Goal: Task Accomplishment & Management: Manage account settings

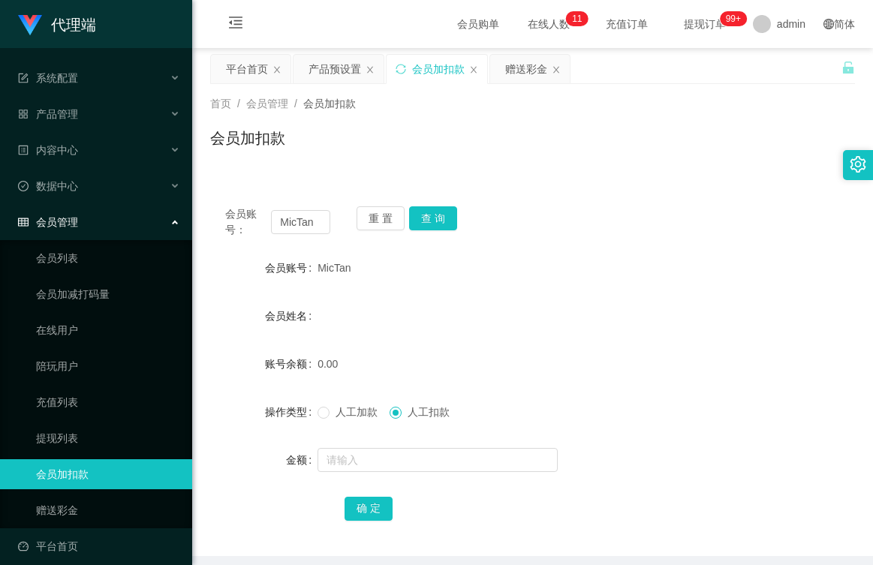
click at [314, 226] on input "MicTan" at bounding box center [300, 222] width 59 height 24
click at [403, 212] on div "重 置 查 询" at bounding box center [408, 222] width 105 height 32
click at [383, 218] on button "重 置" at bounding box center [380, 218] width 48 height 24
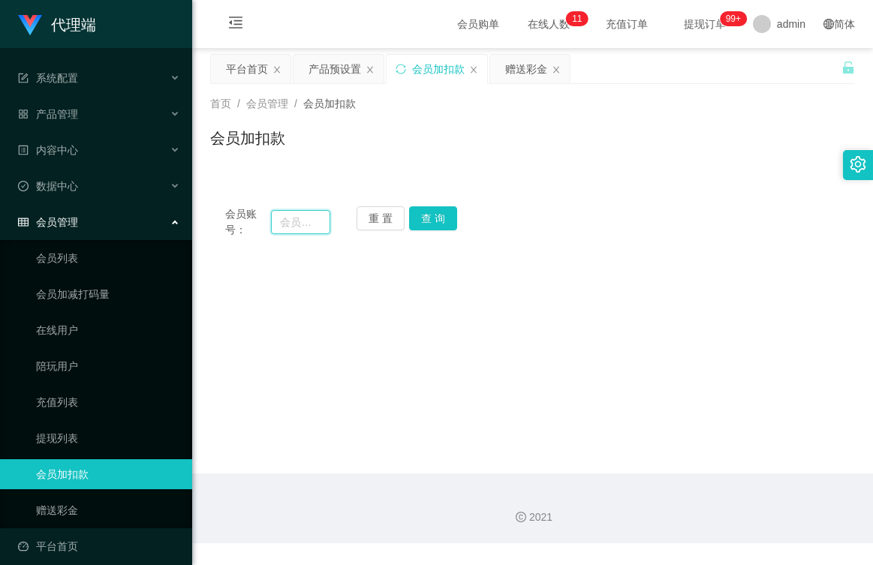
click at [314, 225] on input "text" at bounding box center [300, 222] width 59 height 24
type input "l"
click at [311, 225] on input "text" at bounding box center [300, 222] width 59 height 24
type input "L"
type input "leotaydx"
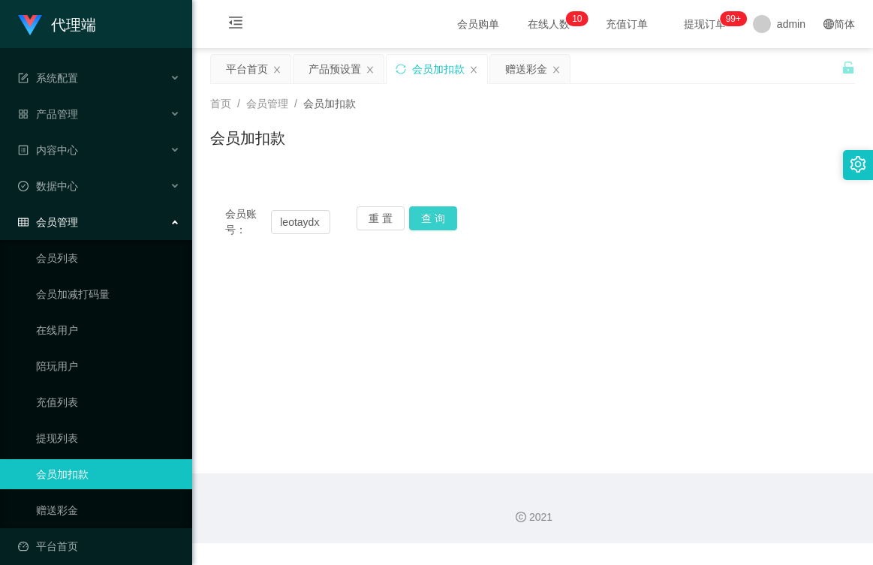
click at [423, 219] on button "查 询" at bounding box center [433, 218] width 48 height 24
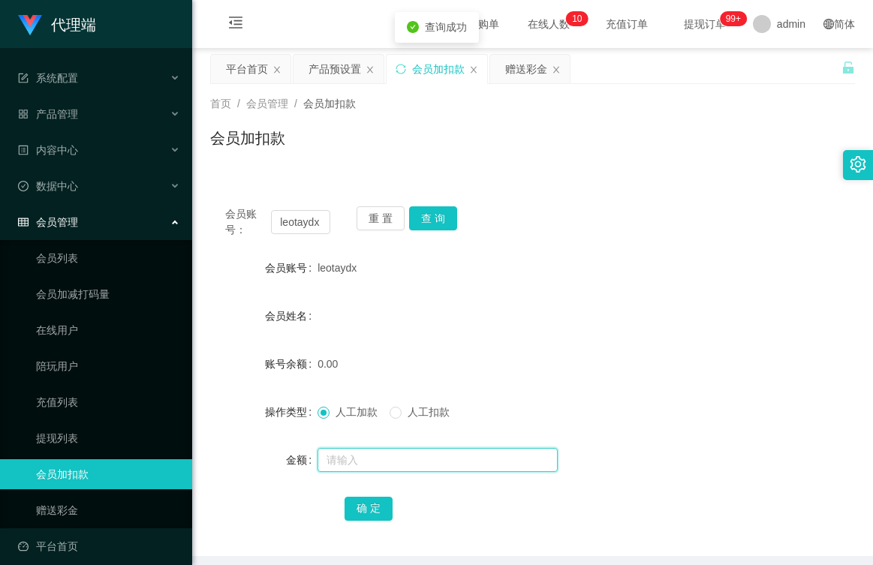
click at [355, 459] on input "text" at bounding box center [437, 460] width 240 height 24
type input "100"
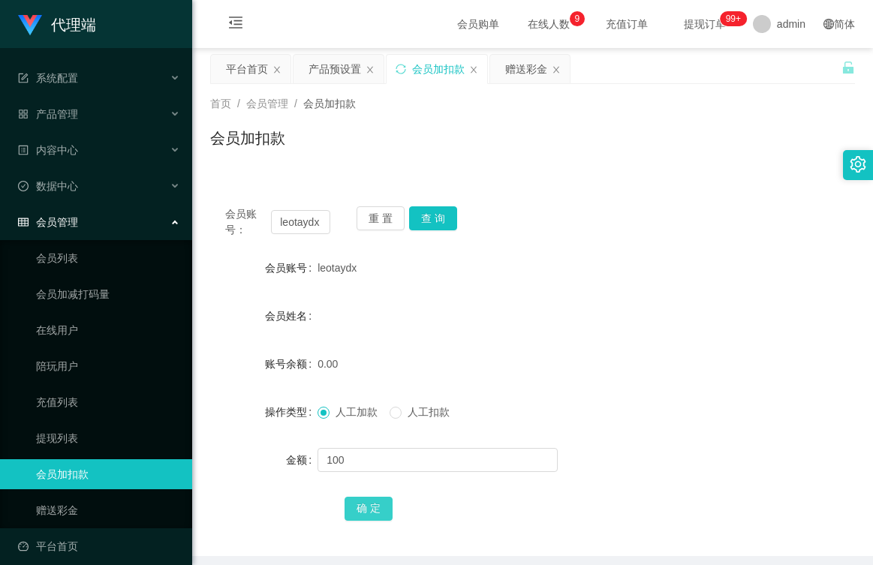
click at [372, 509] on button "确 定" at bounding box center [368, 509] width 48 height 24
drag, startPoint x: 357, startPoint y: 264, endPoint x: 315, endPoint y: 264, distance: 42.0
click at [315, 264] on div "会员账号 leotaydx" at bounding box center [532, 268] width 645 height 30
copy div "会员账号 leotaydx"
click at [339, 70] on div "产品预设置" at bounding box center [334, 69] width 53 height 29
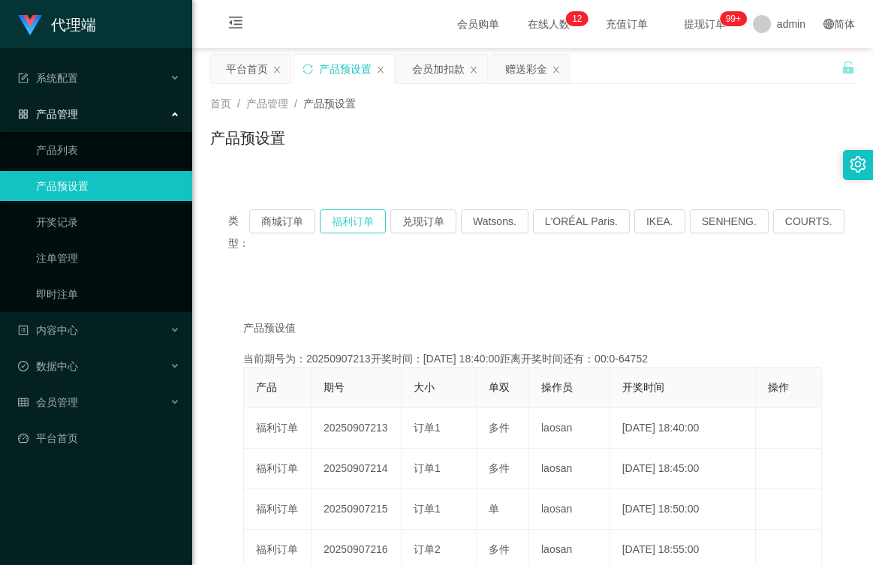
click at [368, 218] on button "福利订单" at bounding box center [353, 221] width 66 height 24
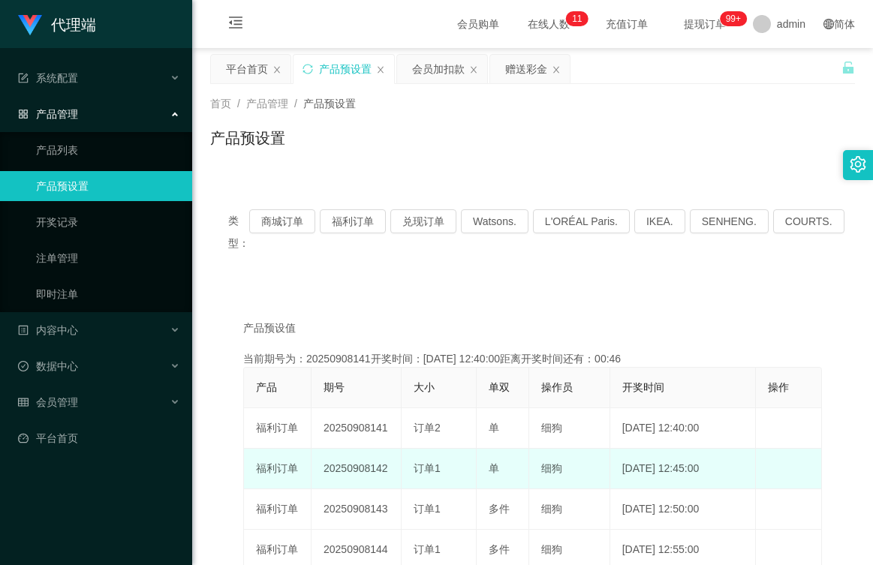
drag, startPoint x: 392, startPoint y: 468, endPoint x: 316, endPoint y: 475, distance: 76.1
click at [316, 475] on td "20250908142" at bounding box center [356, 469] width 90 height 41
copy td "20250908142"
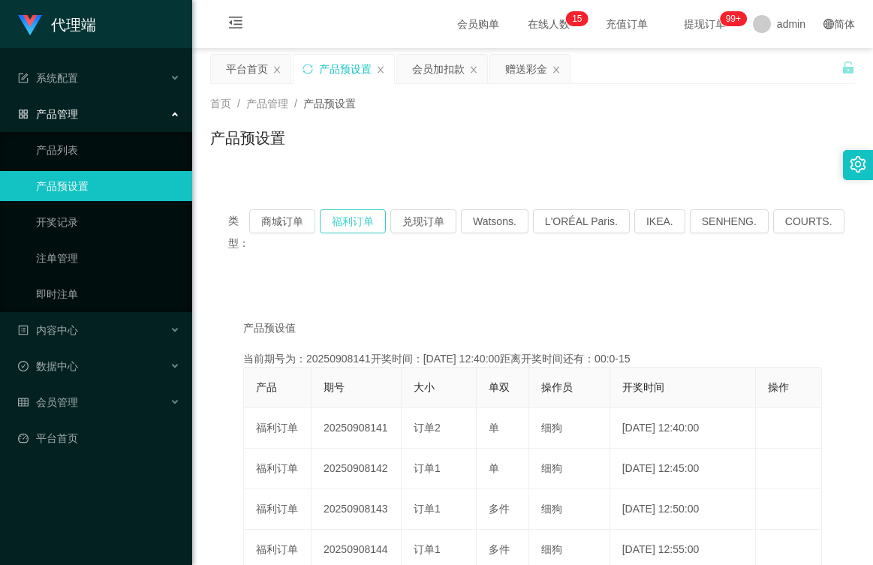
click at [364, 214] on button "福利订单" at bounding box center [353, 221] width 66 height 24
click at [443, 65] on div "会员加扣款" at bounding box center [438, 69] width 53 height 29
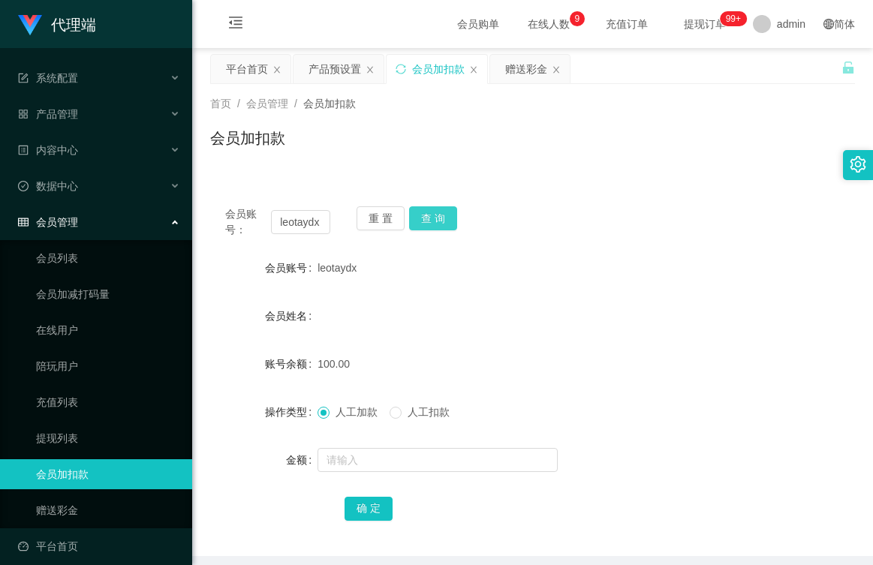
click at [434, 212] on button "查 询" at bounding box center [433, 218] width 48 height 24
click at [402, 459] on input "text" at bounding box center [437, 460] width 240 height 24
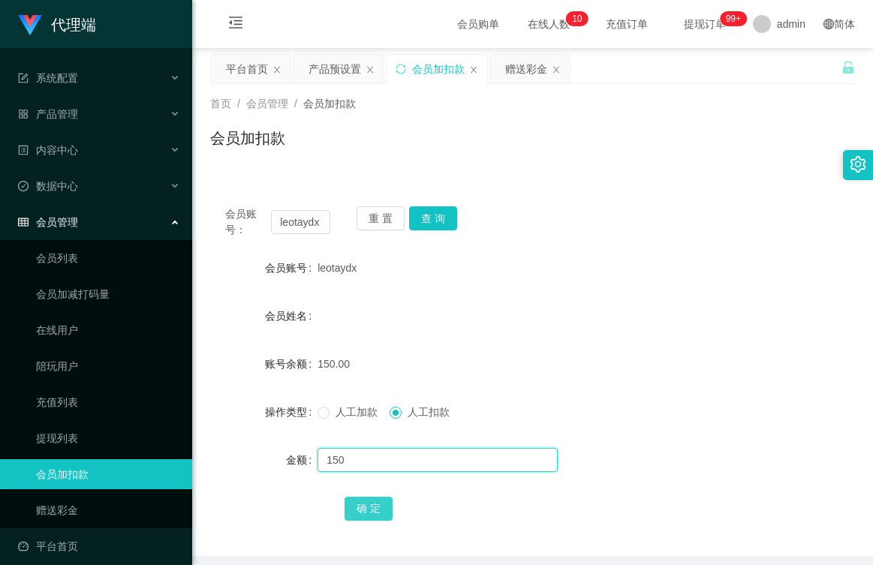
type input "150"
click at [376, 507] on button "确 定" at bounding box center [368, 509] width 48 height 24
